Goal: Task Accomplishment & Management: Manage account settings

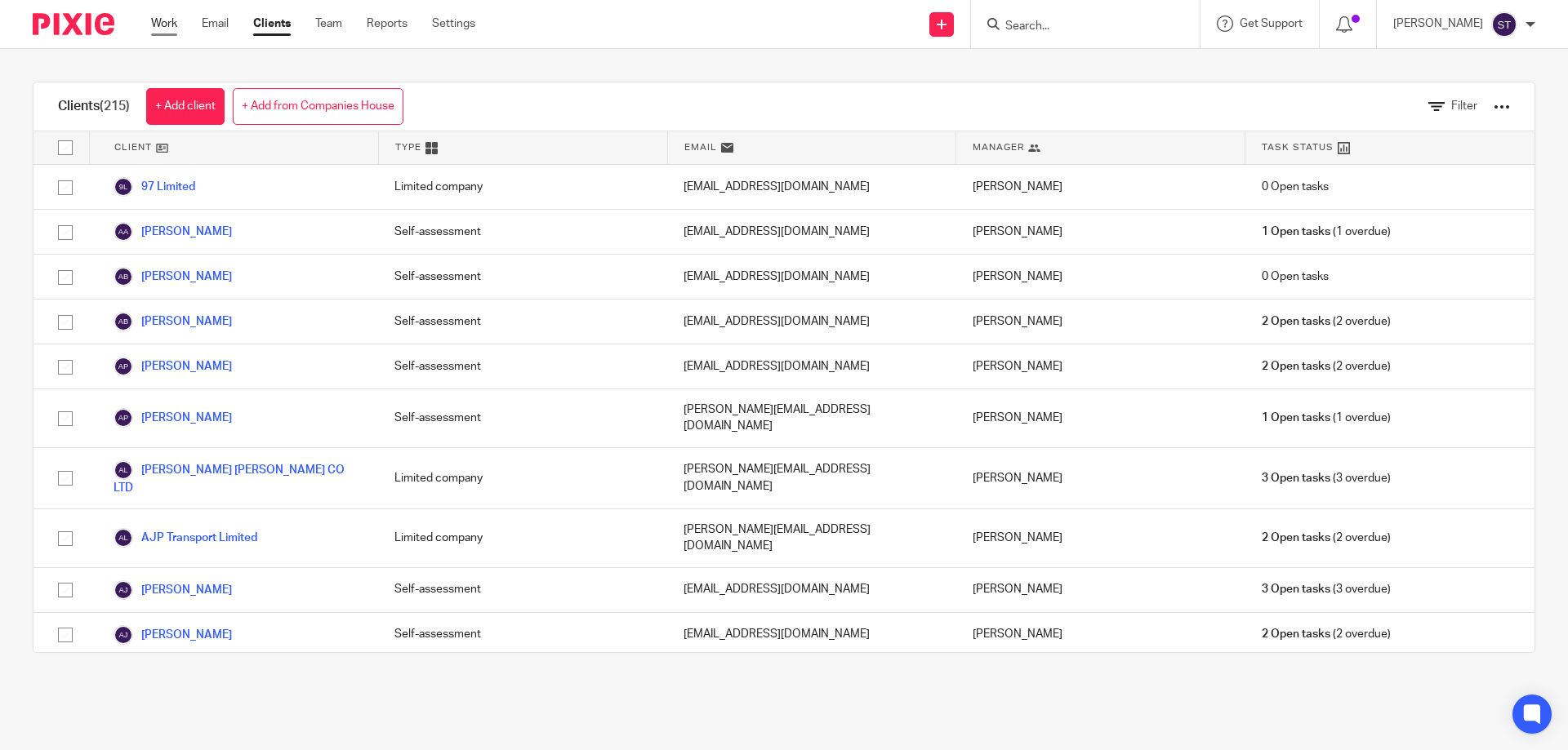
click at [162, 23] on link "Work" at bounding box center [164, 23] width 26 height 17
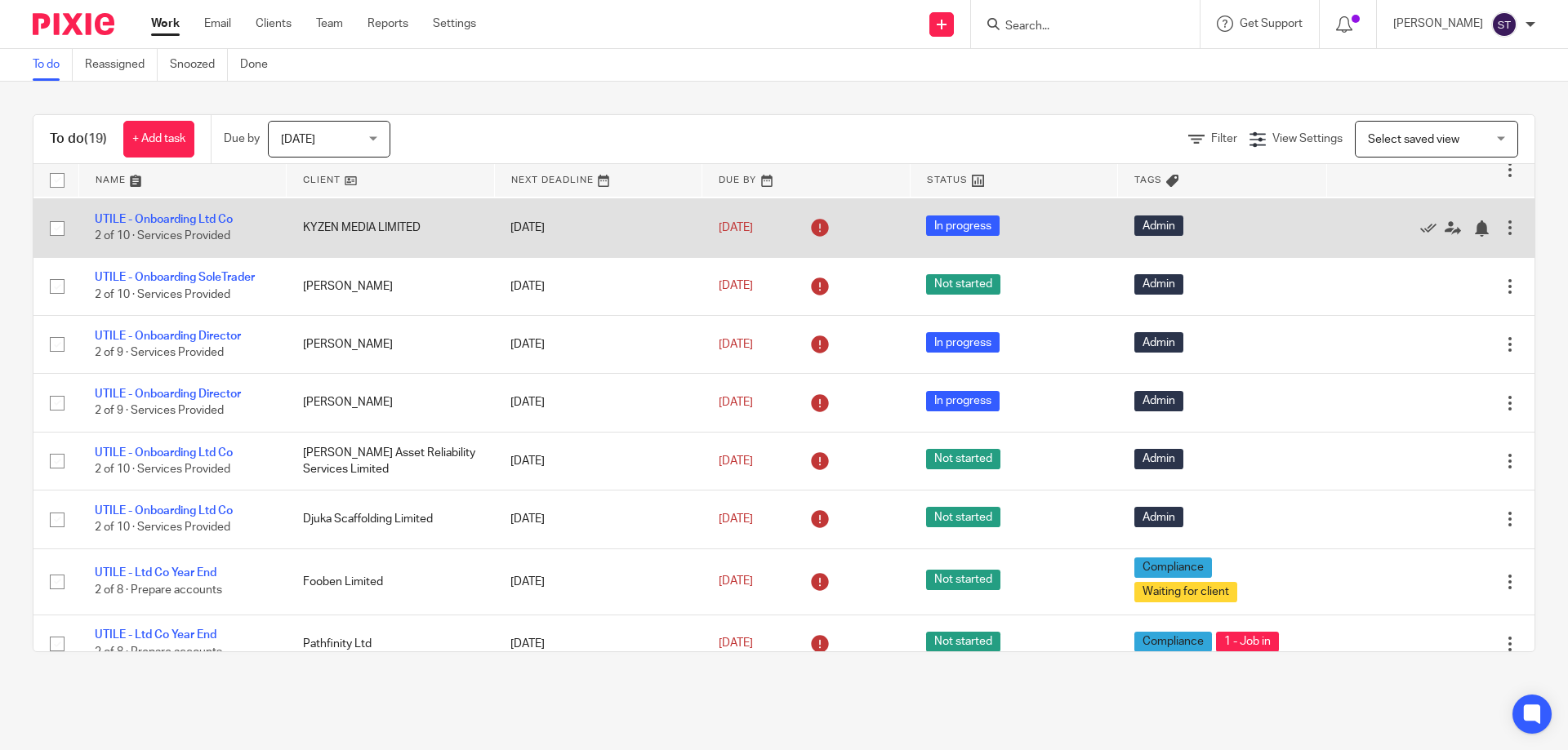
scroll to position [660, 0]
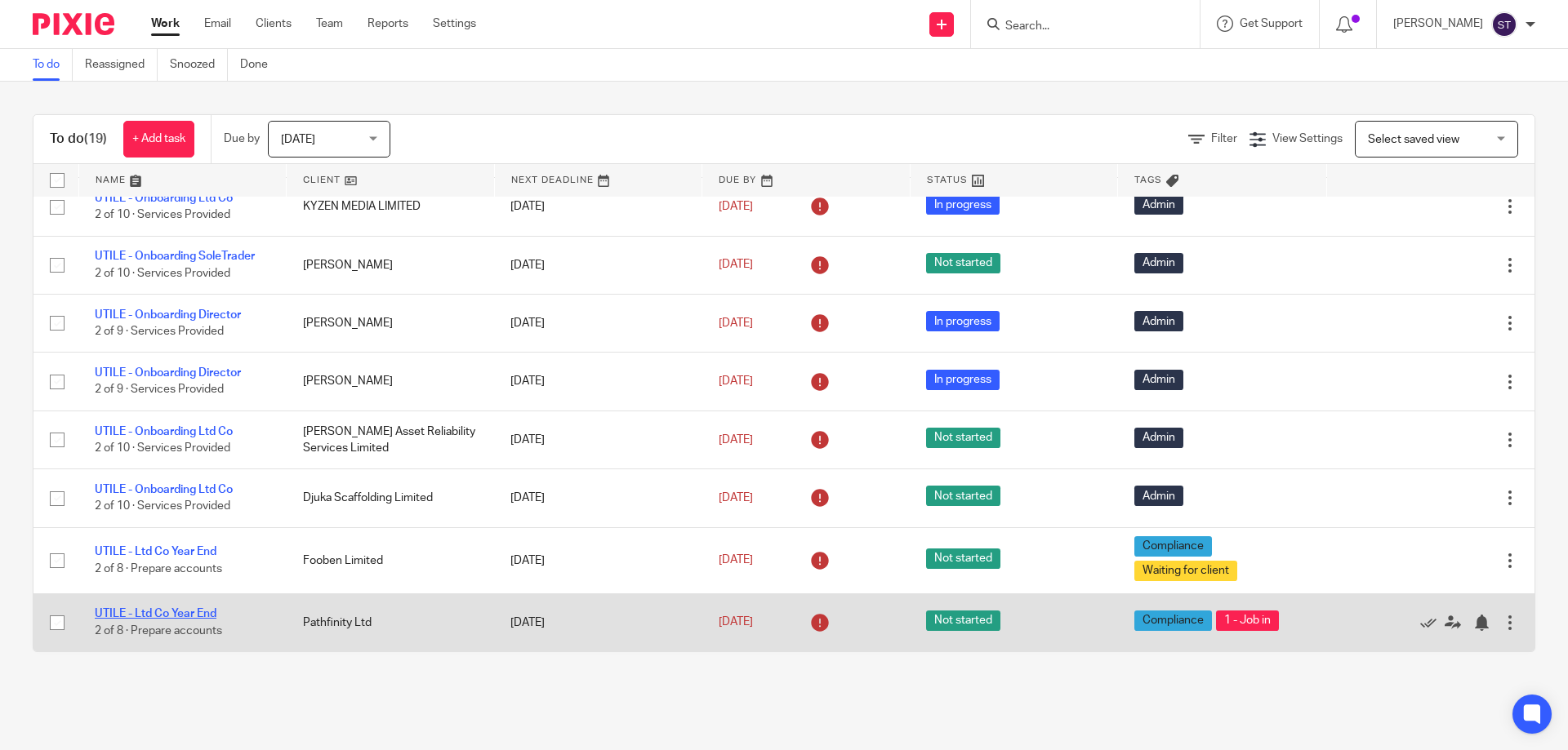
click at [169, 609] on link "UTILE - Ltd Co Year End" at bounding box center [156, 614] width 122 height 11
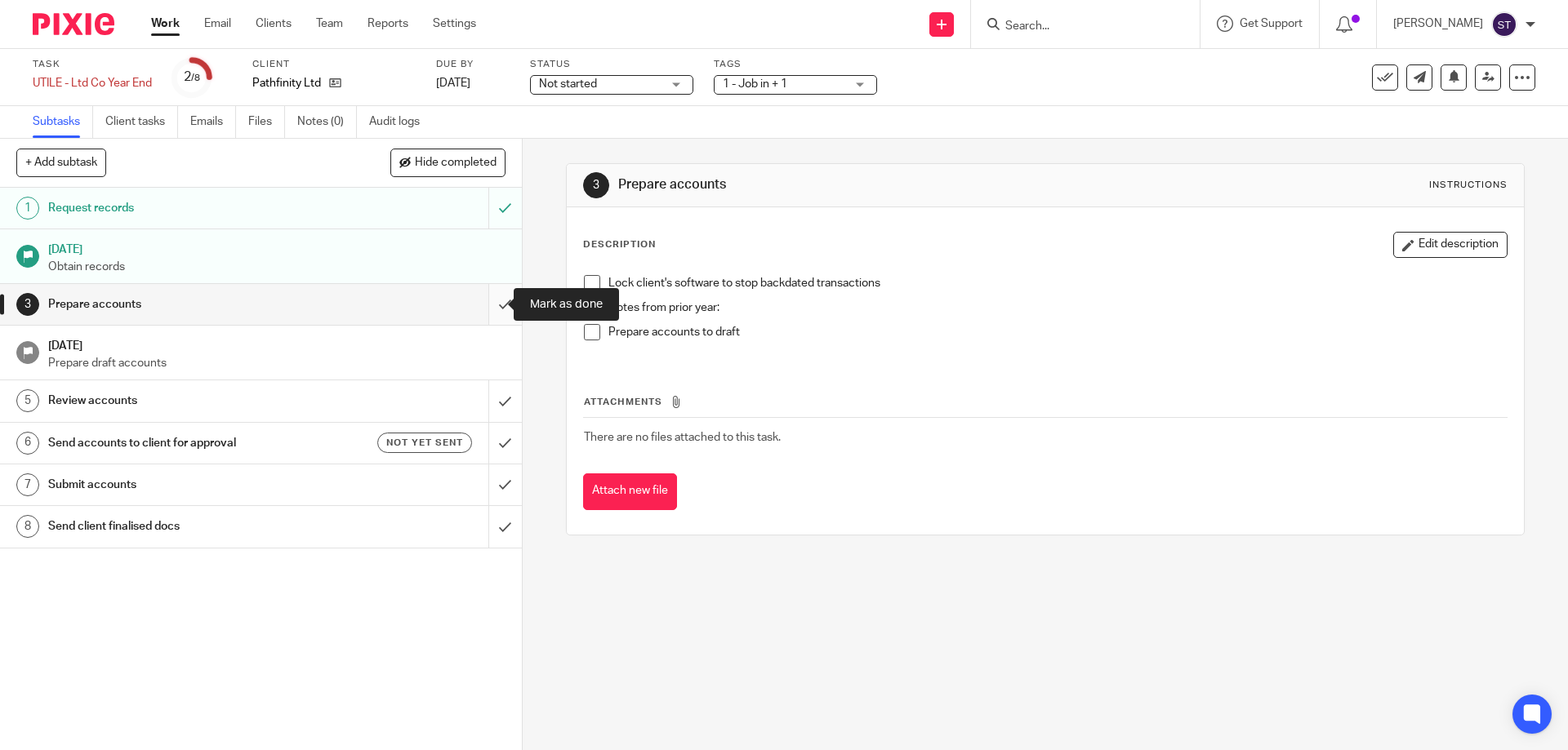
click at [495, 303] on input "submit" at bounding box center [261, 304] width 522 height 41
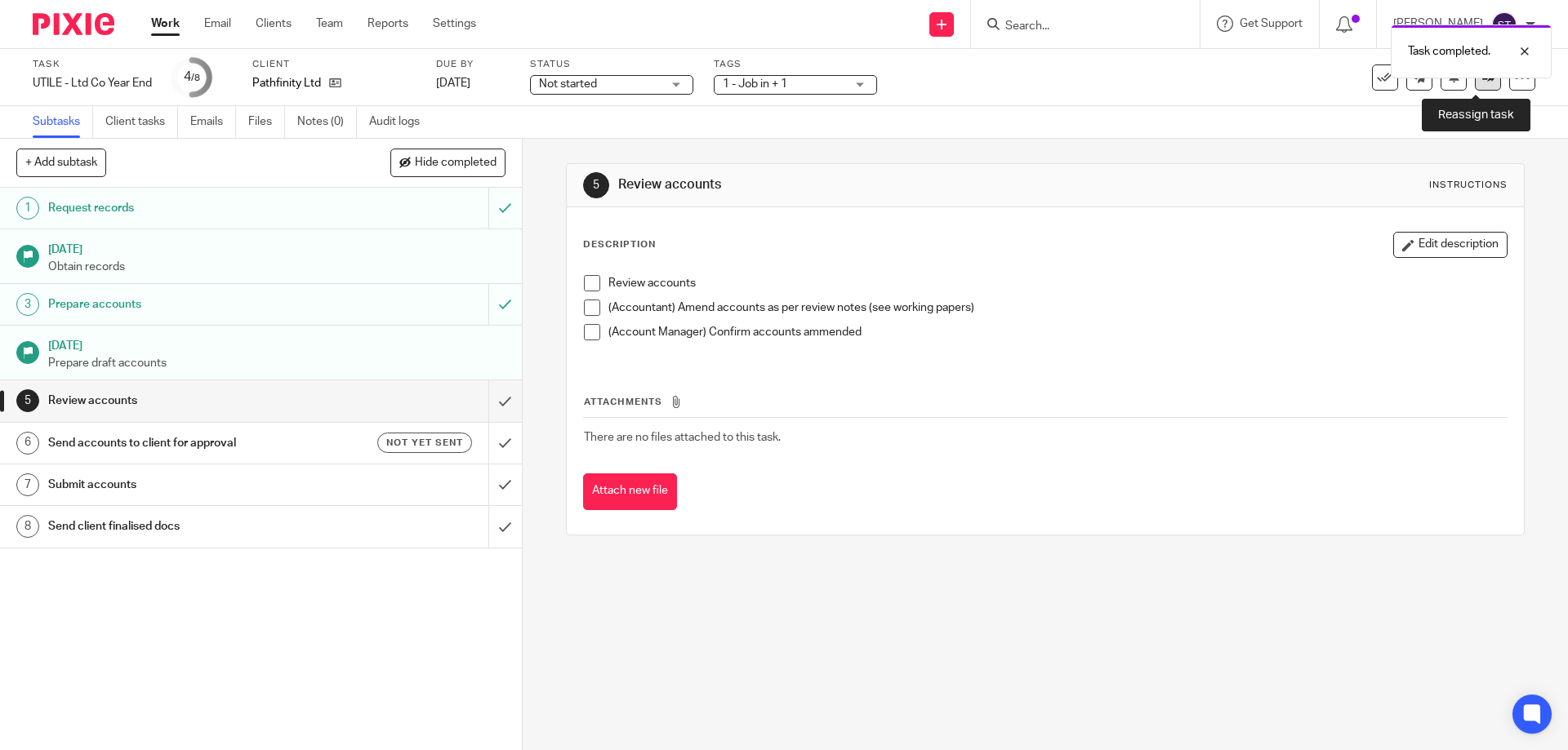
click at [1475, 87] on link at bounding box center [1488, 77] width 26 height 26
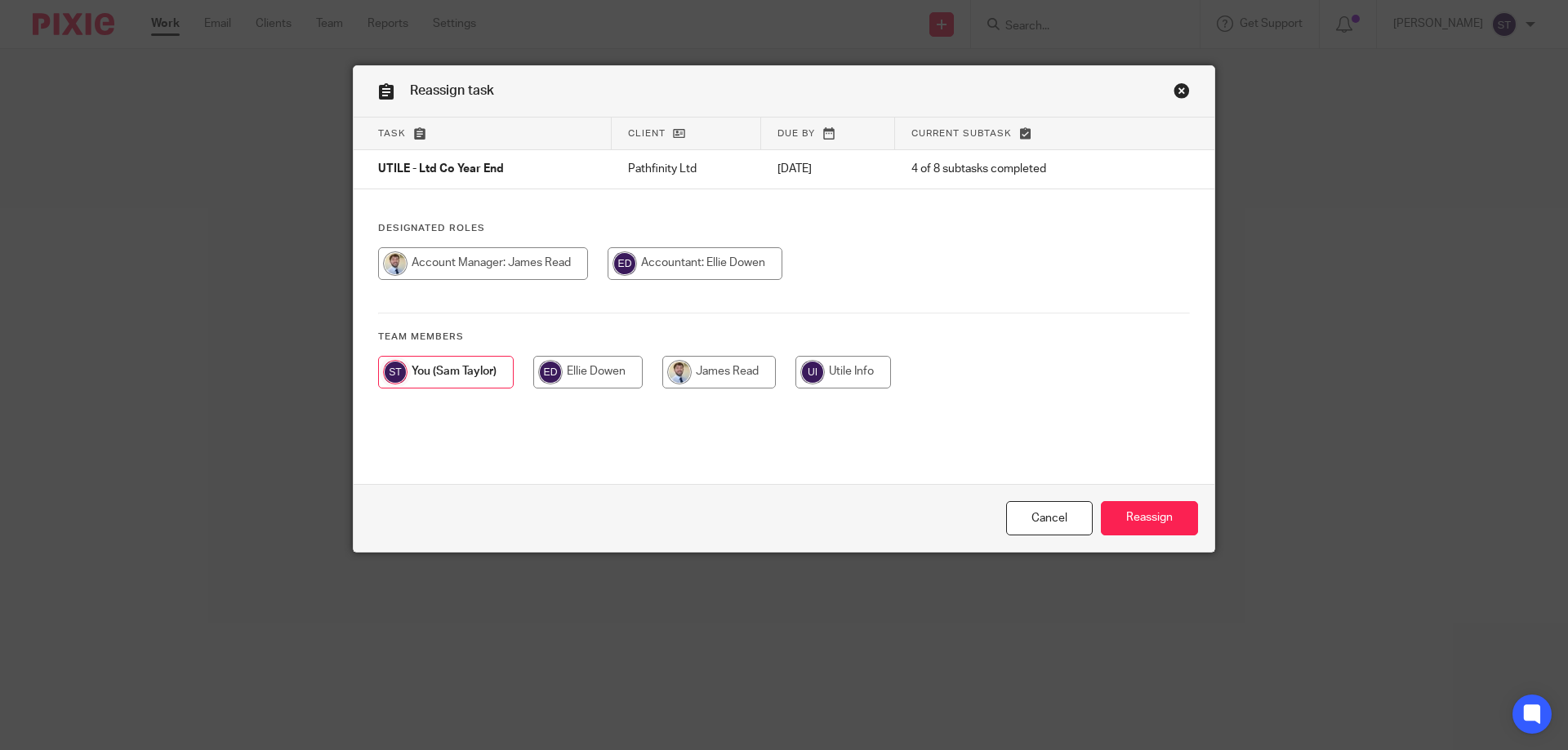
click at [455, 266] on input "radio" at bounding box center [482, 264] width 209 height 33
radio input "true"
click at [702, 374] on input "radio" at bounding box center [716, 373] width 114 height 33
radio input "true"
click at [1132, 517] on input "Reassign" at bounding box center [1149, 519] width 97 height 35
